Goal: Task Accomplishment & Management: Complete application form

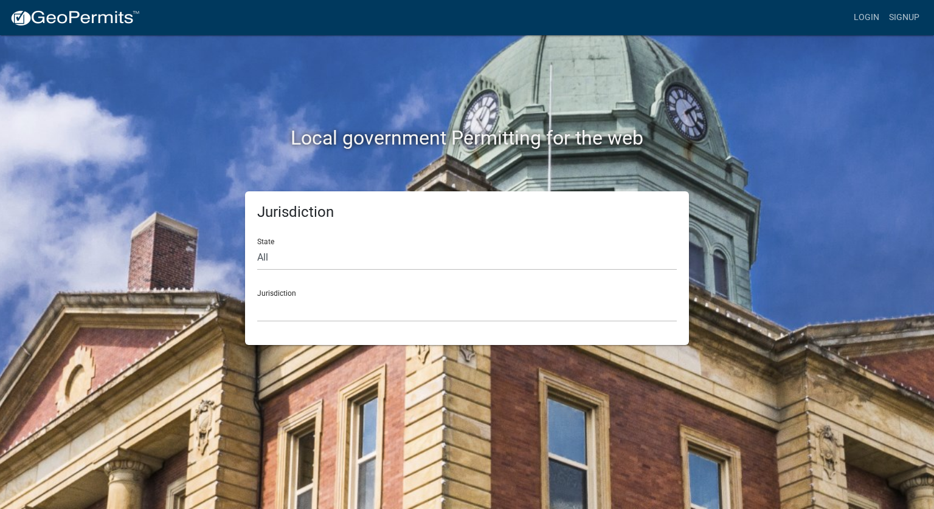
click at [873, 37] on div "Local government Permitting for the web Jurisdiction State All [US_STATE] [US_S…" at bounding box center [467, 254] width 934 height 509
click at [868, 18] on link "Login" at bounding box center [866, 17] width 35 height 23
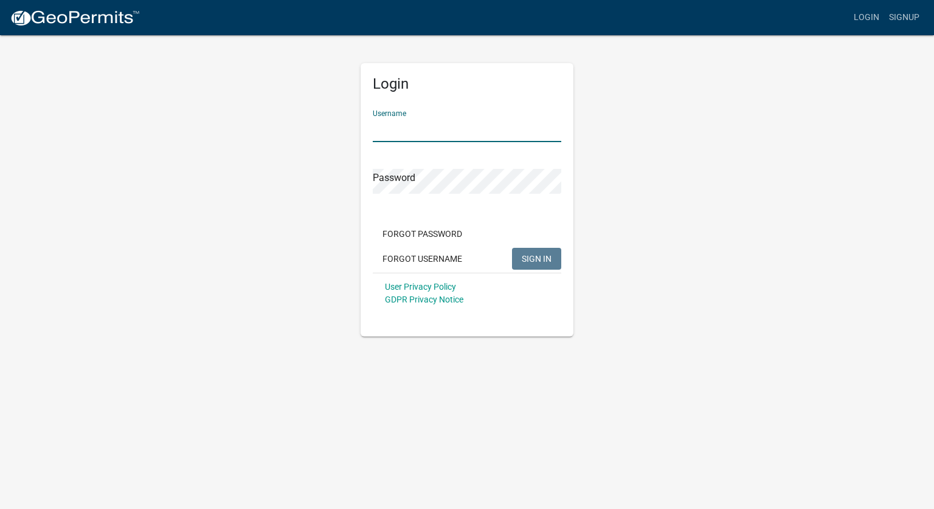
click at [450, 136] on input "Username" at bounding box center [467, 129] width 188 height 25
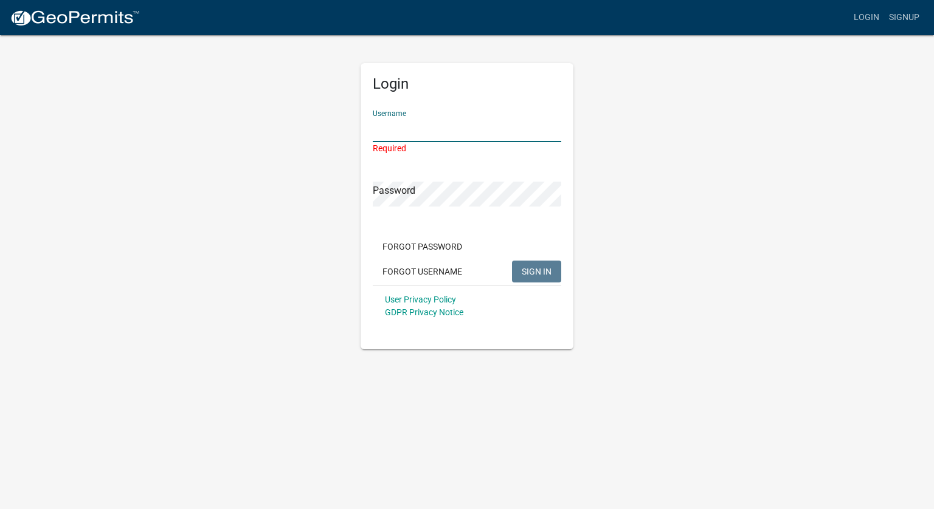
type input "AllAspectsPlumbing2022"
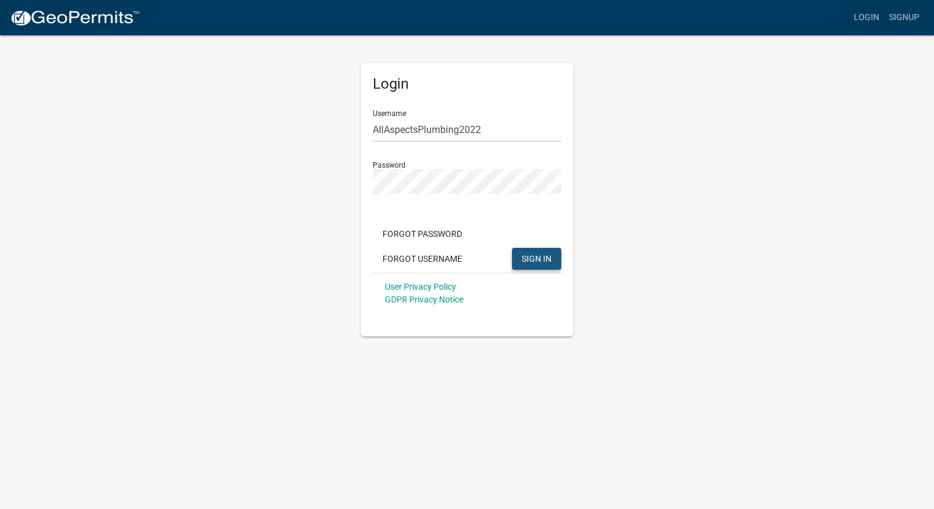
click at [533, 250] on button "SIGN IN" at bounding box center [536, 259] width 49 height 22
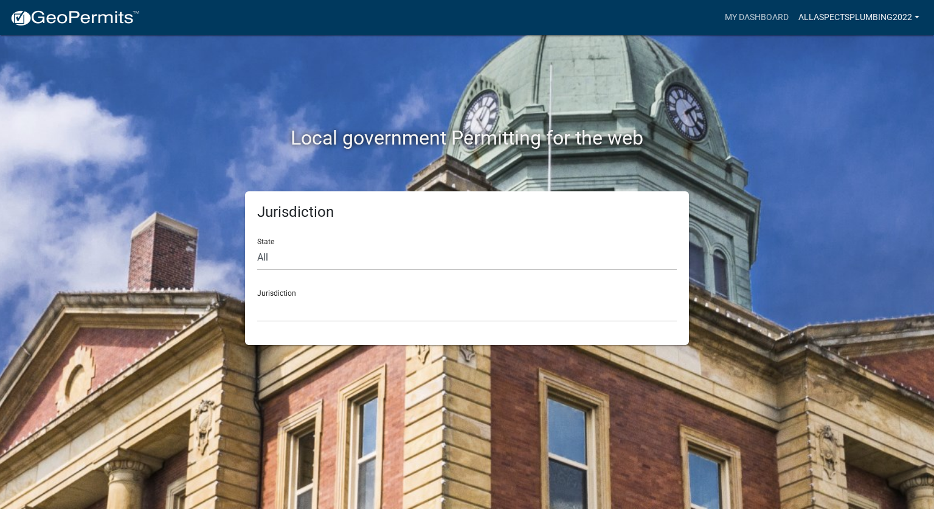
click at [852, 25] on link "AllAspectsPlumbing2022" at bounding box center [858, 17] width 131 height 23
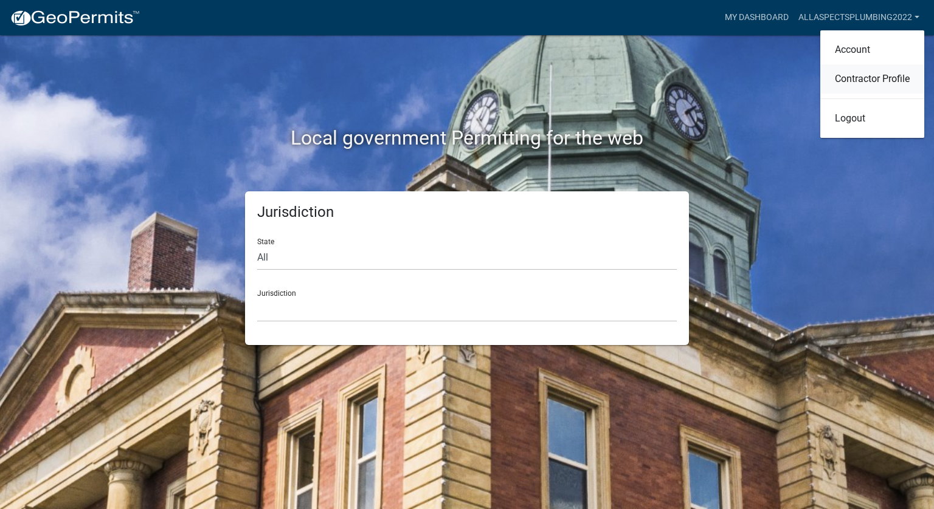
click at [850, 72] on link "Contractor Profile" at bounding box center [872, 78] width 104 height 29
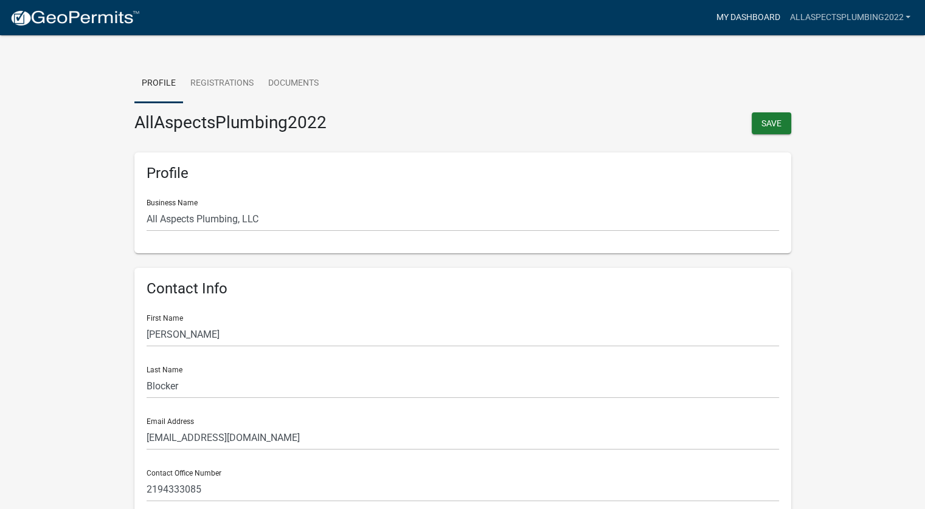
click at [767, 20] on link "My Dashboard" at bounding box center [748, 17] width 74 height 23
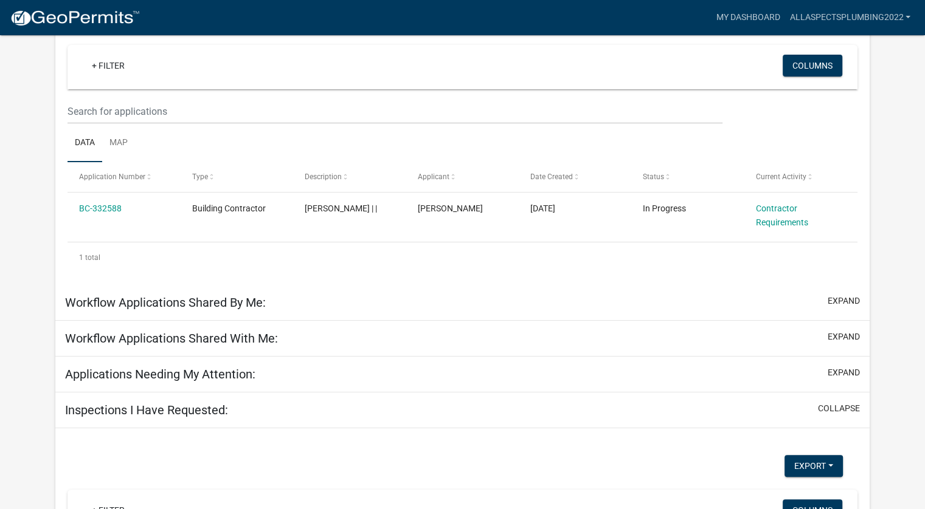
scroll to position [113, 0]
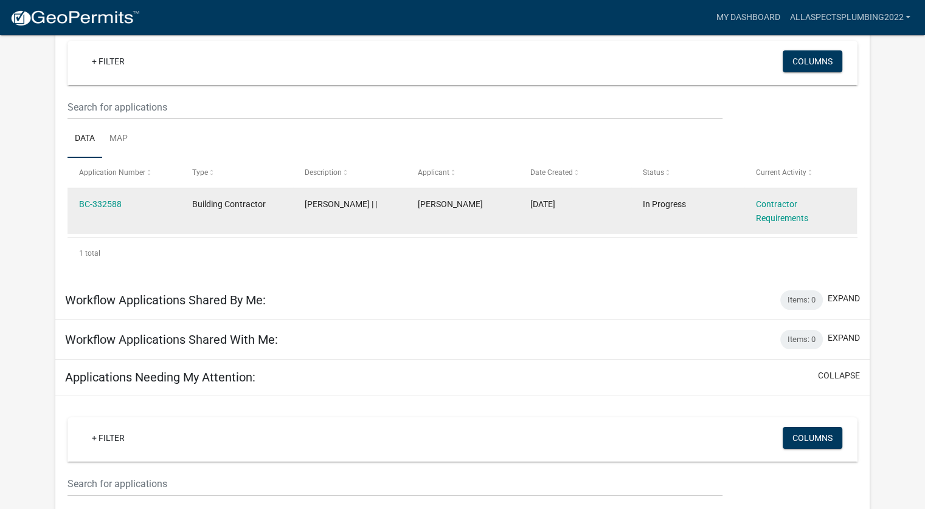
click at [781, 212] on div "Contractor Requirements" at bounding box center [800, 212] width 89 height 28
click at [786, 218] on link "Contractor Requirements" at bounding box center [782, 211] width 52 height 24
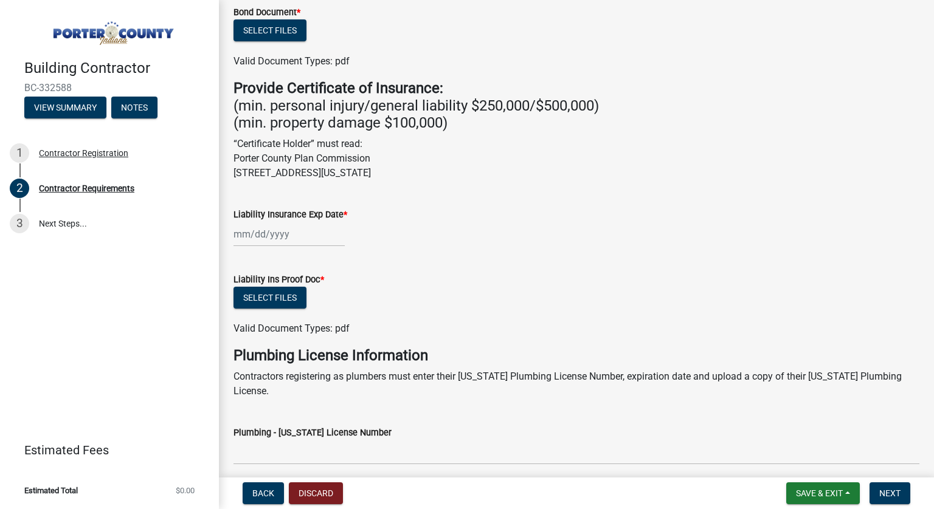
scroll to position [246, 0]
